Goal: Task Accomplishment & Management: Complete application form

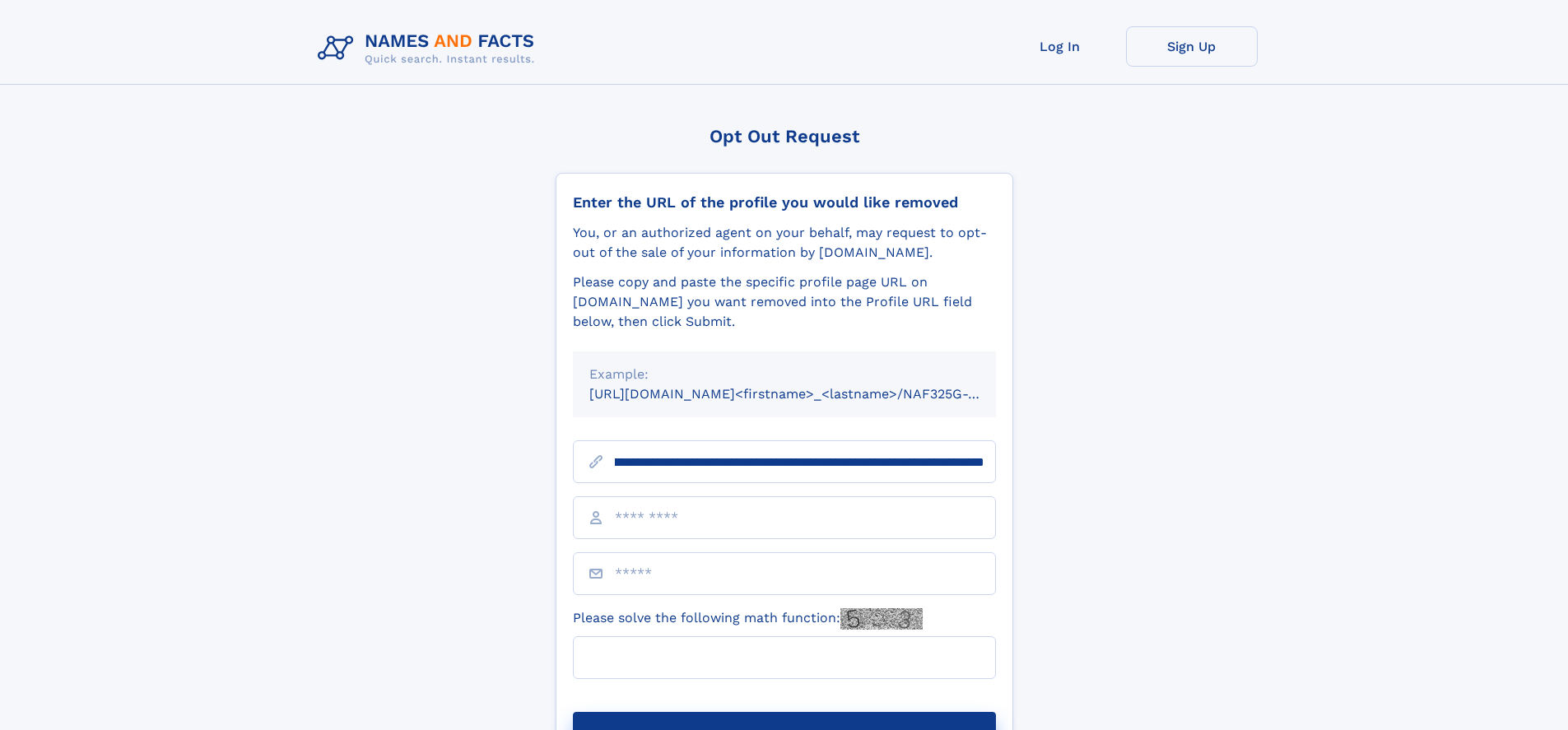
scroll to position [0, 187]
type input "**********"
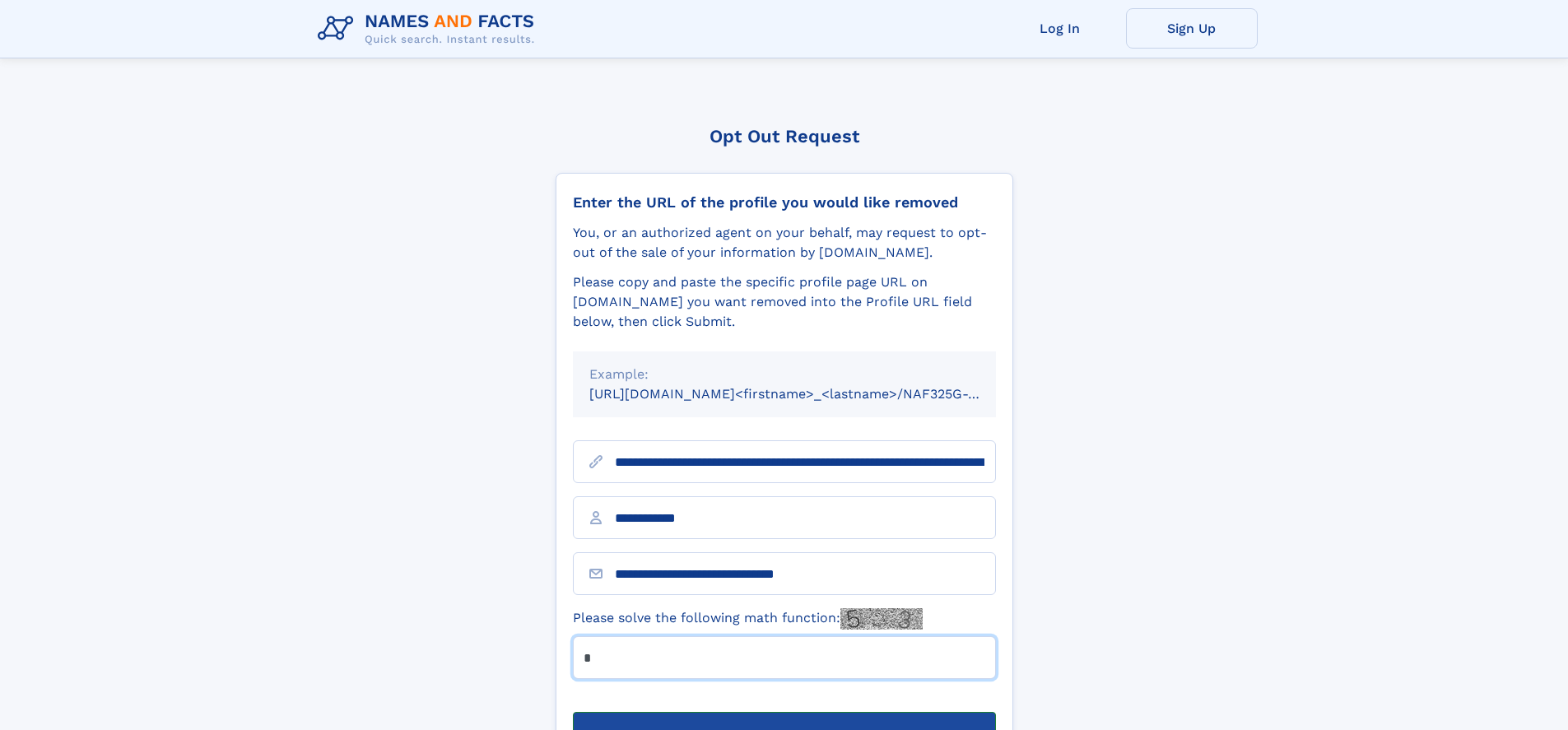
type input "*"
click at [784, 711] on button "Submit Opt Out Request" at bounding box center [784, 738] width 423 height 53
